Goal: Task Accomplishment & Management: Use online tool/utility

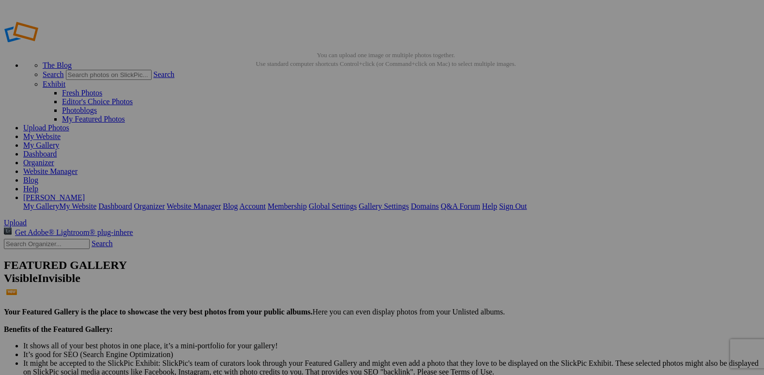
click at [318, 256] on link "Yes" at bounding box center [312, 260] width 11 height 8
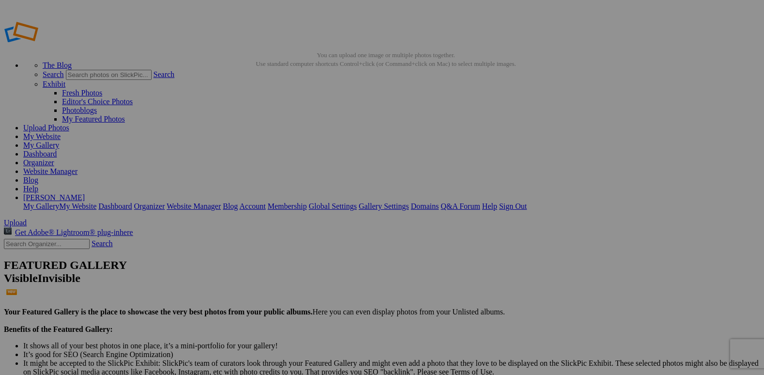
drag, startPoint x: 484, startPoint y: 55, endPoint x: 491, endPoint y: 109, distance: 53.9
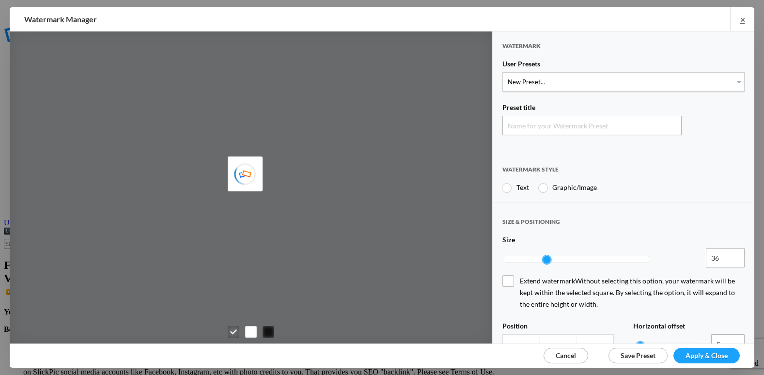
type input "Watermark-9/24/2025"
radio input "true"
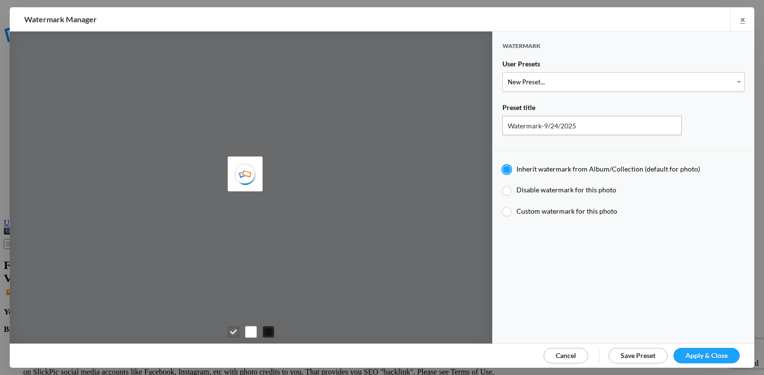
type input "etergensports"
click at [560, 79] on select "New Preset..." at bounding box center [624, 81] width 242 height 19
select select "2: Object"
click at [503, 72] on select "New Preset... @etergen_sports lower @etergen_sports2 PRINT WATERMARK LOWER" at bounding box center [624, 81] width 242 height 19
type input "@etergen_sports2"
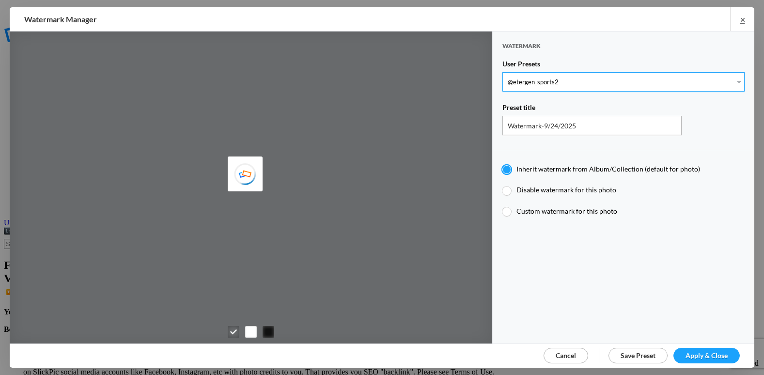
type input "@etergen_sports"
type input "0.5"
type input "128"
radio input "true"
type input "0"
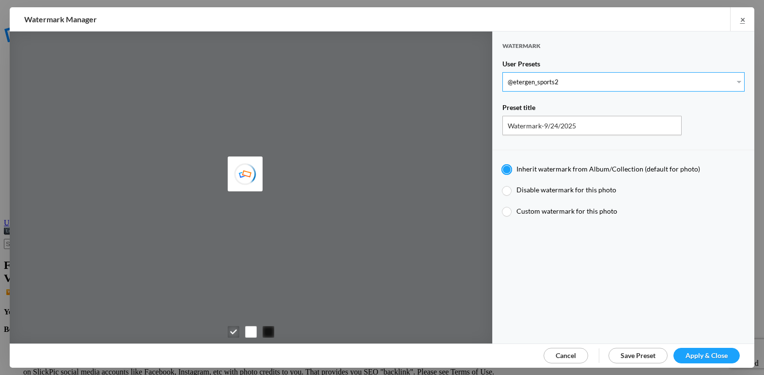
type input "20"
radio input "false"
radio input "true"
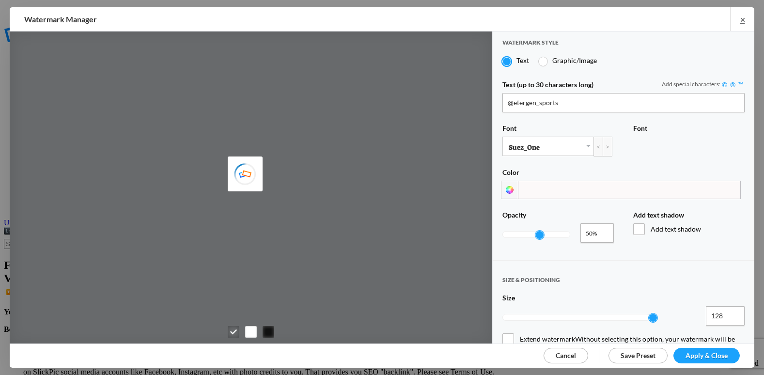
scroll to position [242, 0]
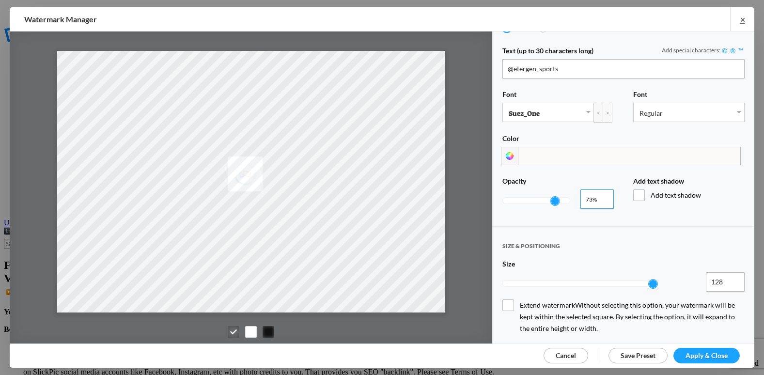
click at [602, 192] on input "0.74" at bounding box center [597, 198] width 33 height 19
type input "0.83"
click at [603, 192] on input "0.83" at bounding box center [597, 198] width 33 height 19
click at [709, 355] on span "Apply & Close" at bounding box center [707, 355] width 42 height 8
